Goal: Check status: Check status

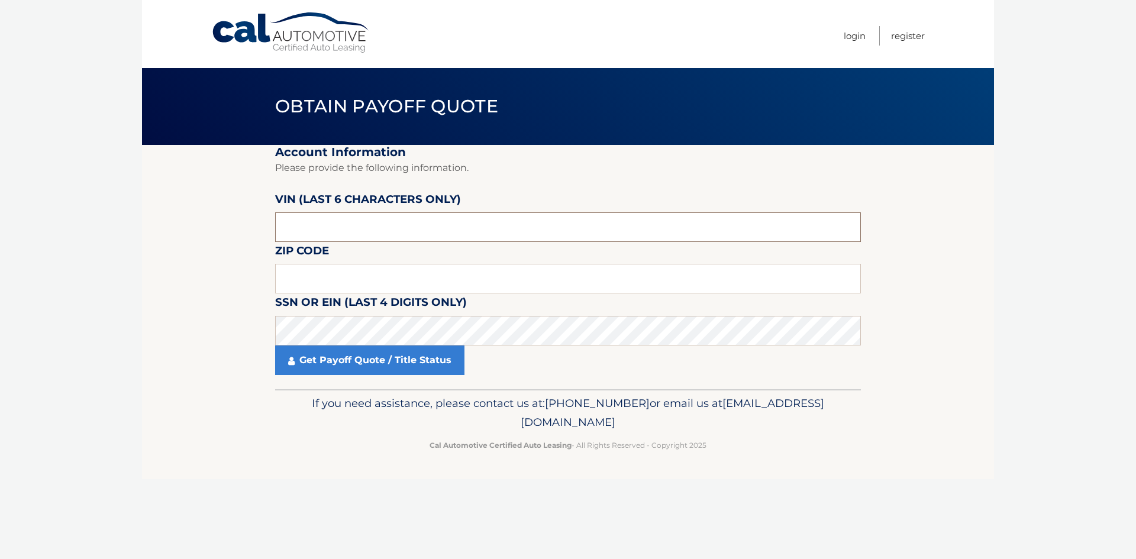
click at [323, 218] on input "text" at bounding box center [568, 227] width 586 height 30
type input "530622"
click at [316, 270] on input "text" at bounding box center [568, 279] width 586 height 30
type input "10306"
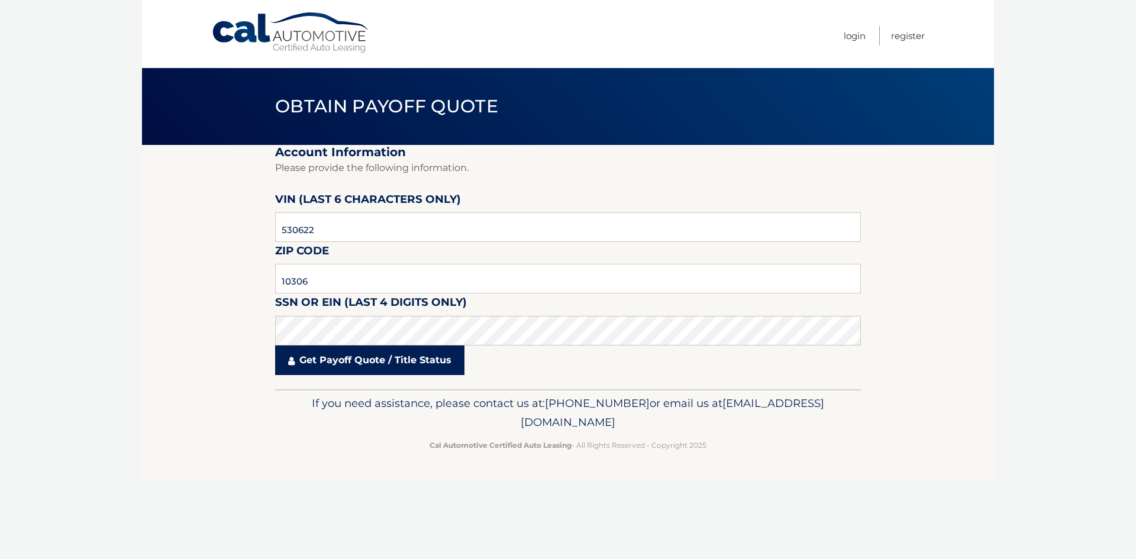
click at [340, 357] on link "Get Payoff Quote / Title Status" at bounding box center [369, 360] width 189 height 30
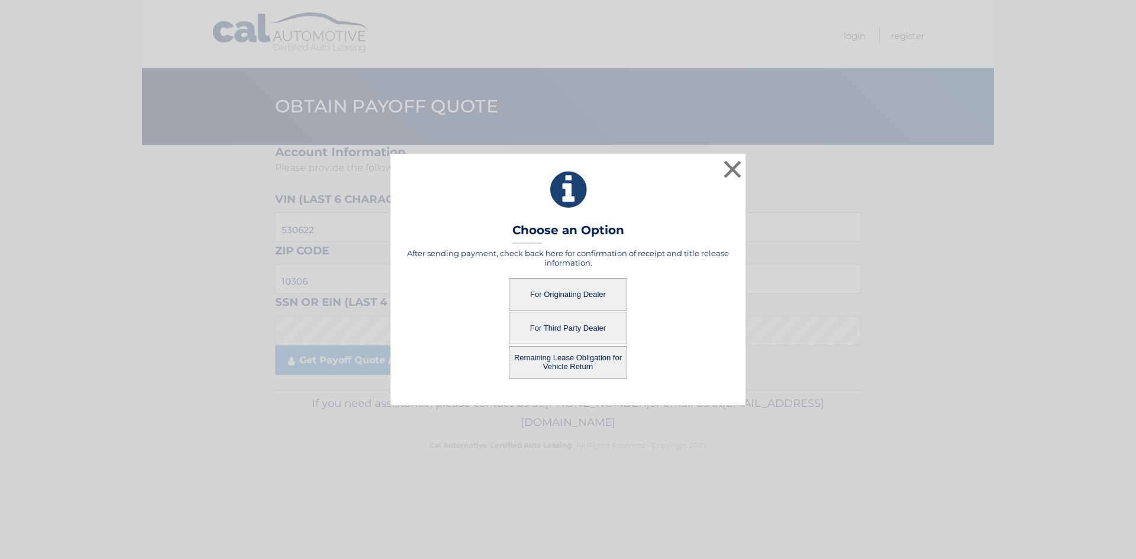
click at [569, 293] on button "For Originating Dealer" at bounding box center [568, 294] width 118 height 33
click at [583, 295] on button "For Originating Dealer" at bounding box center [568, 294] width 118 height 33
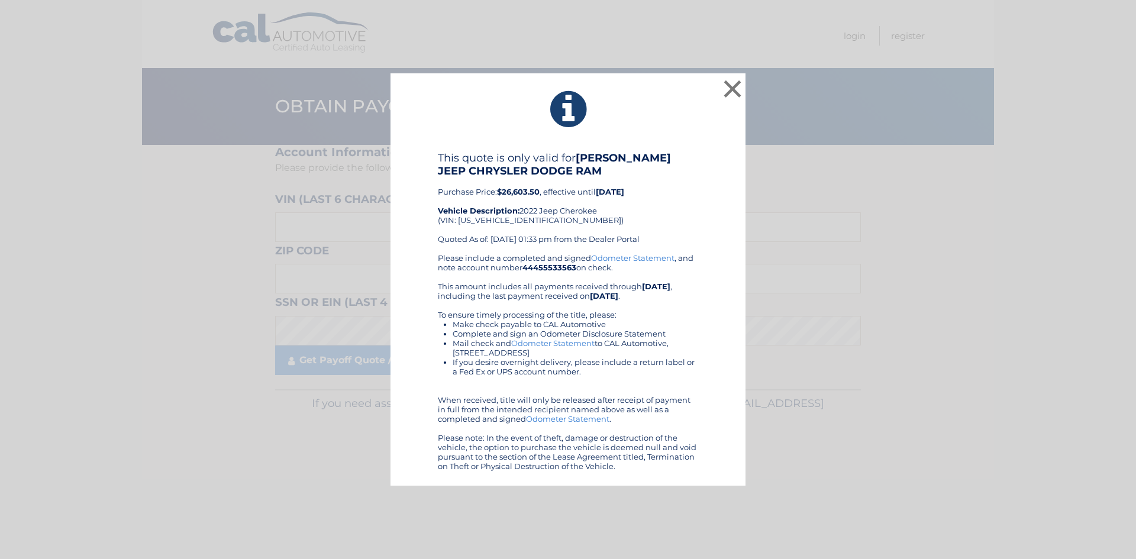
click at [492, 221] on div "This quote is only valid for [PERSON_NAME] JEEP CHRYSLER DODGE RAM Purchase Pri…" at bounding box center [568, 202] width 260 height 102
copy div "[US_VEHICLE_IDENTIFICATION_NUMBER]"
click at [731, 86] on button "×" at bounding box center [732, 89] width 24 height 24
